Goal: Task Accomplishment & Management: Use online tool/utility

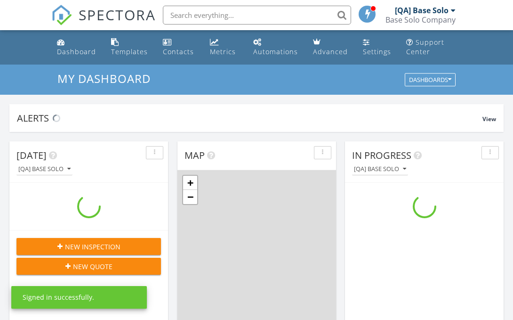
scroll to position [857, 514]
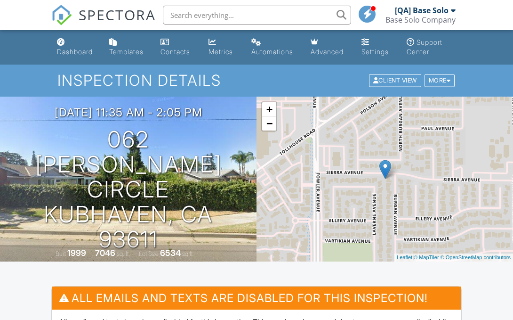
scroll to position [250, 0]
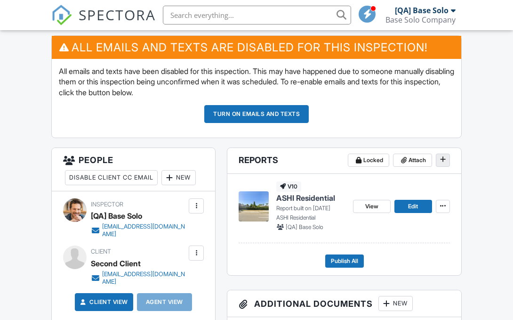
click at [443, 160] on icon at bounding box center [443, 159] width 6 height 7
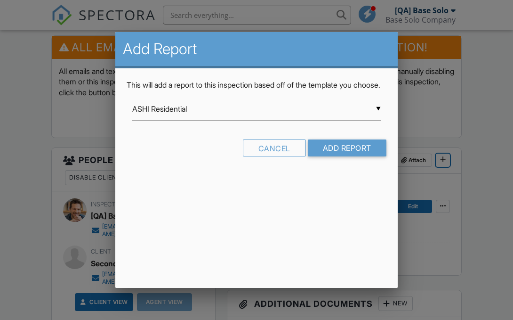
click at [257, 120] on input "ASHI Residential" at bounding box center [256, 108] width 249 height 23
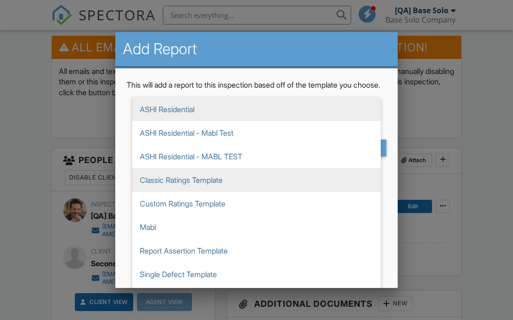
click at [257, 190] on span "Classic Ratings Template" at bounding box center [256, 180] width 249 height 24
type input "Classic Ratings Template"
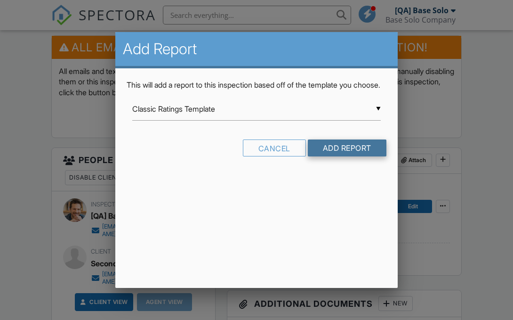
click at [346, 156] on input "Add Report" at bounding box center [347, 147] width 79 height 17
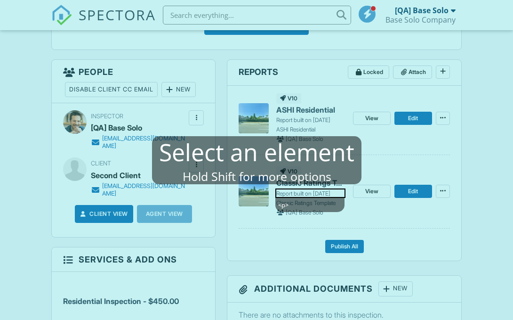
click at [302, 193] on mablhighlight "<p>" at bounding box center [310, 192] width 70 height 9
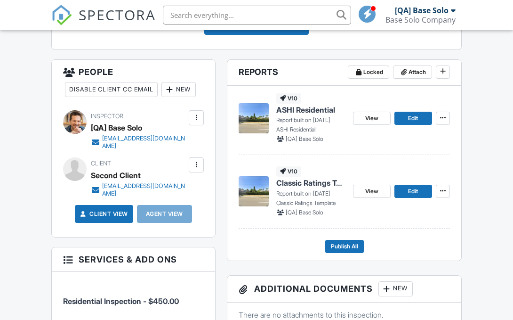
click at [311, 183] on span "Classic Ratings Template" at bounding box center [310, 182] width 69 height 10
